Goal: Task Accomplishment & Management: Manage account settings

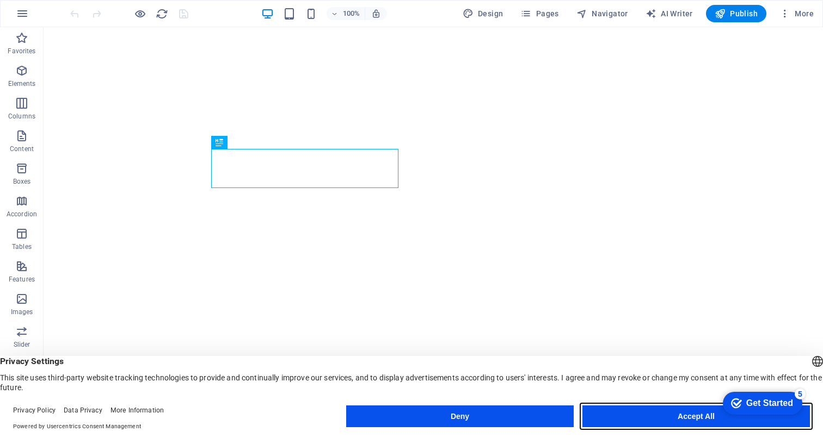
click at [650, 424] on button "Accept All" at bounding box center [695, 417] width 227 height 22
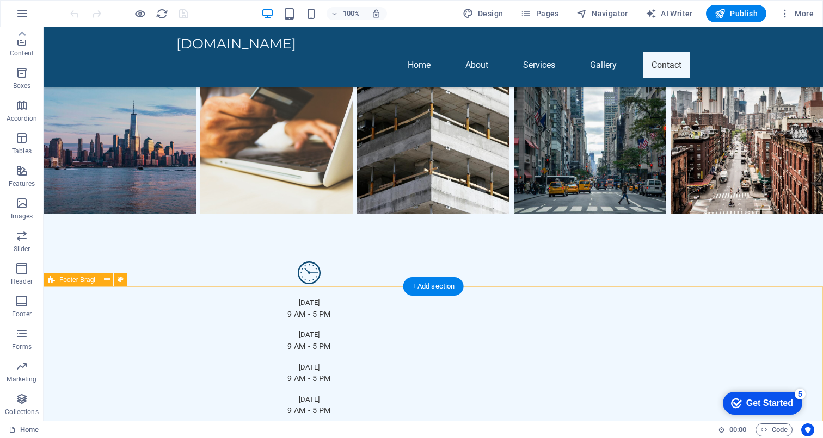
scroll to position [1130, 0]
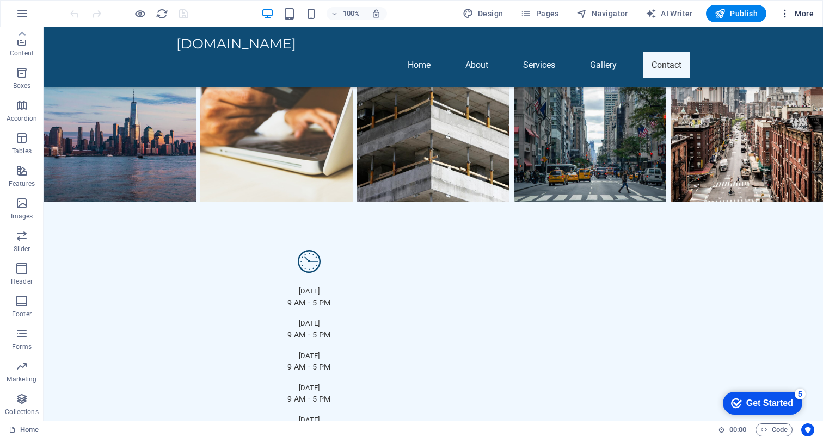
click at [800, 14] on span "More" at bounding box center [796, 13] width 34 height 11
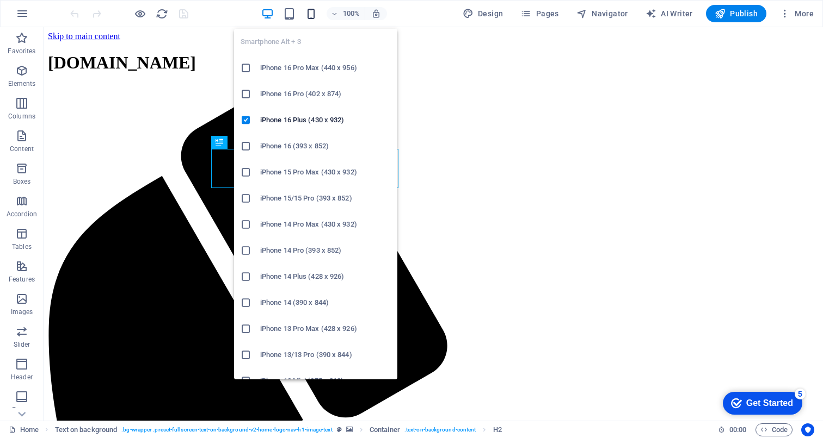
click at [308, 13] on icon "button" at bounding box center [311, 14] width 13 height 13
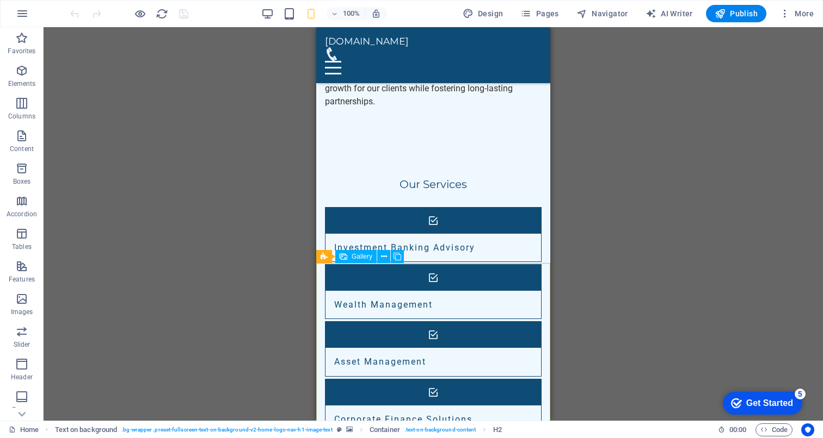
scroll to position [445, 0]
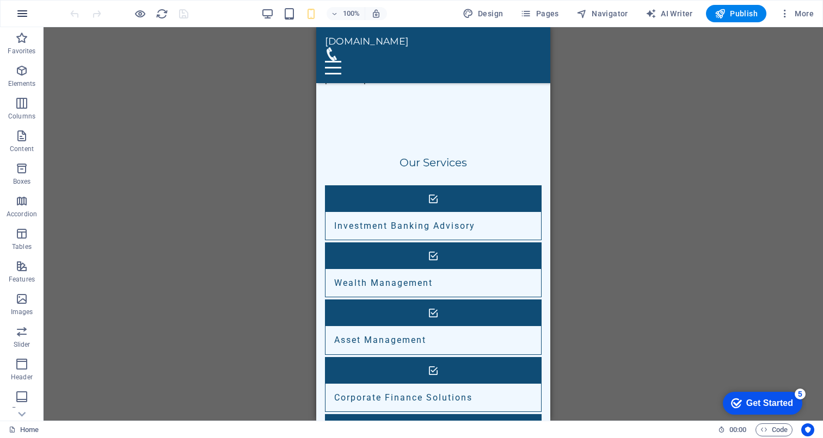
click at [11, 13] on button "button" at bounding box center [22, 14] width 26 height 26
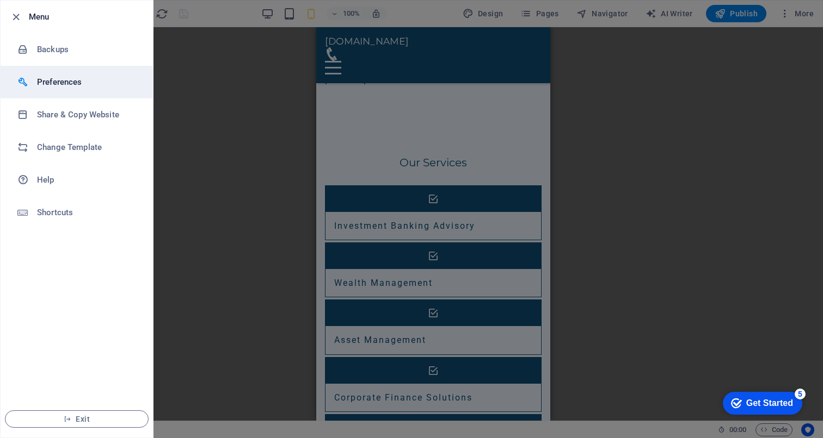
click at [60, 79] on h6 "Preferences" at bounding box center [87, 82] width 101 height 13
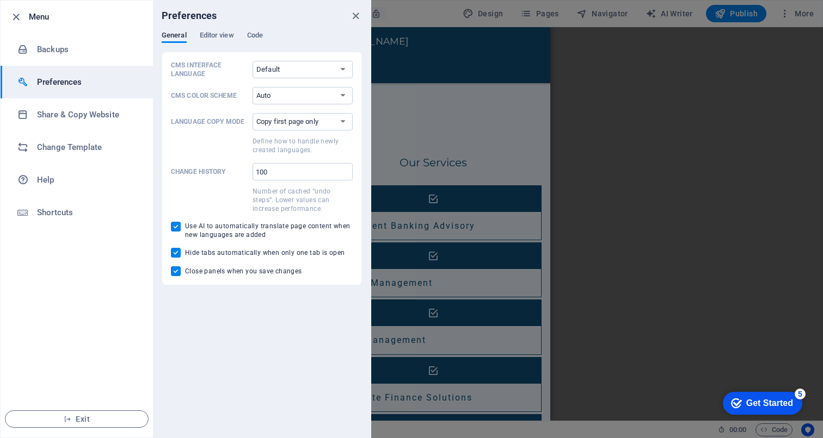
click at [60, 79] on h6 "Preferences" at bounding box center [87, 82] width 101 height 13
